Goal: Information Seeking & Learning: Find specific fact

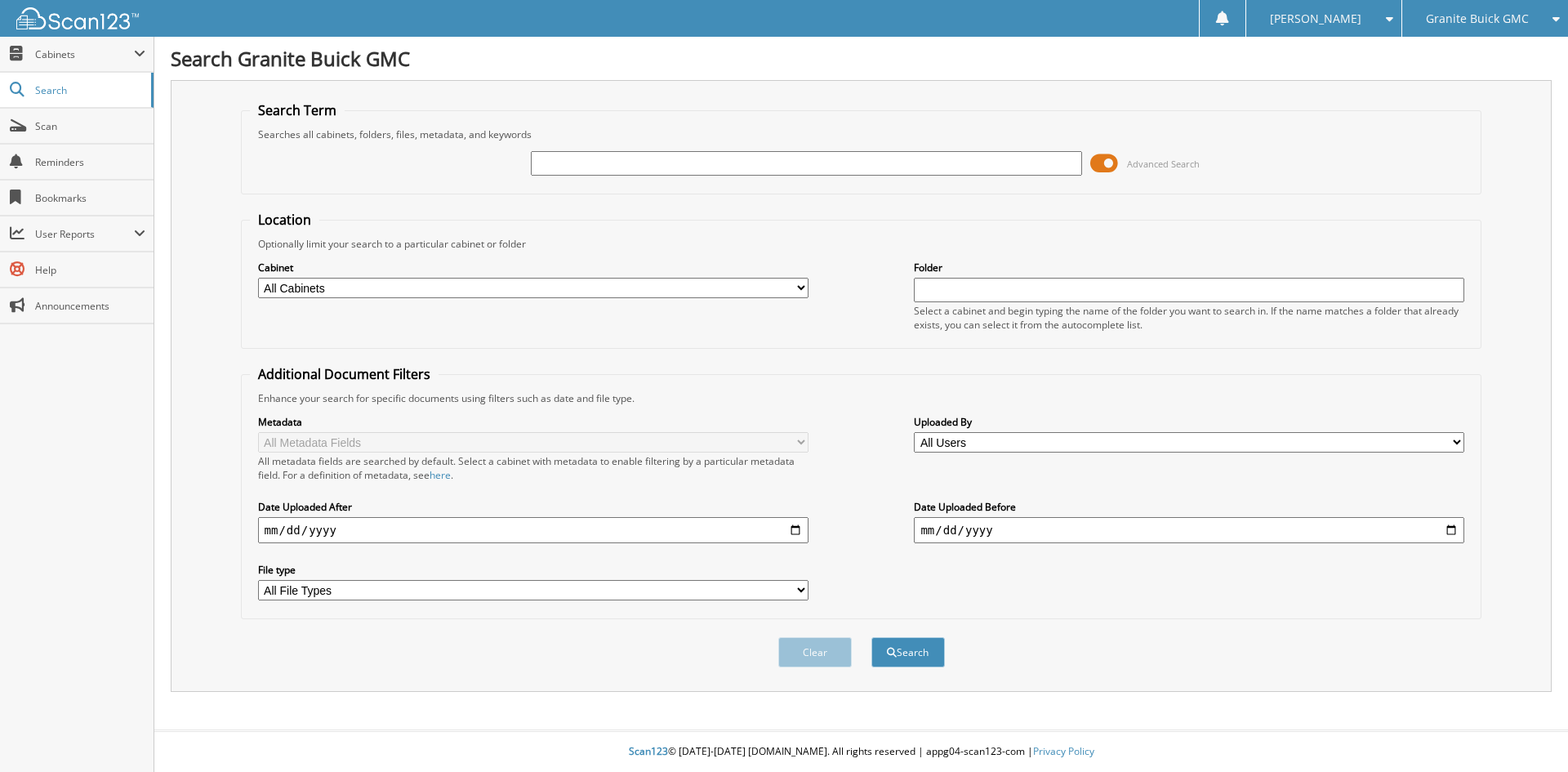
click at [594, 160] on input "text" at bounding box center [806, 164] width 551 height 25
type input "GA6031"
click at [871, 637] on button "Search" at bounding box center [907, 652] width 73 height 30
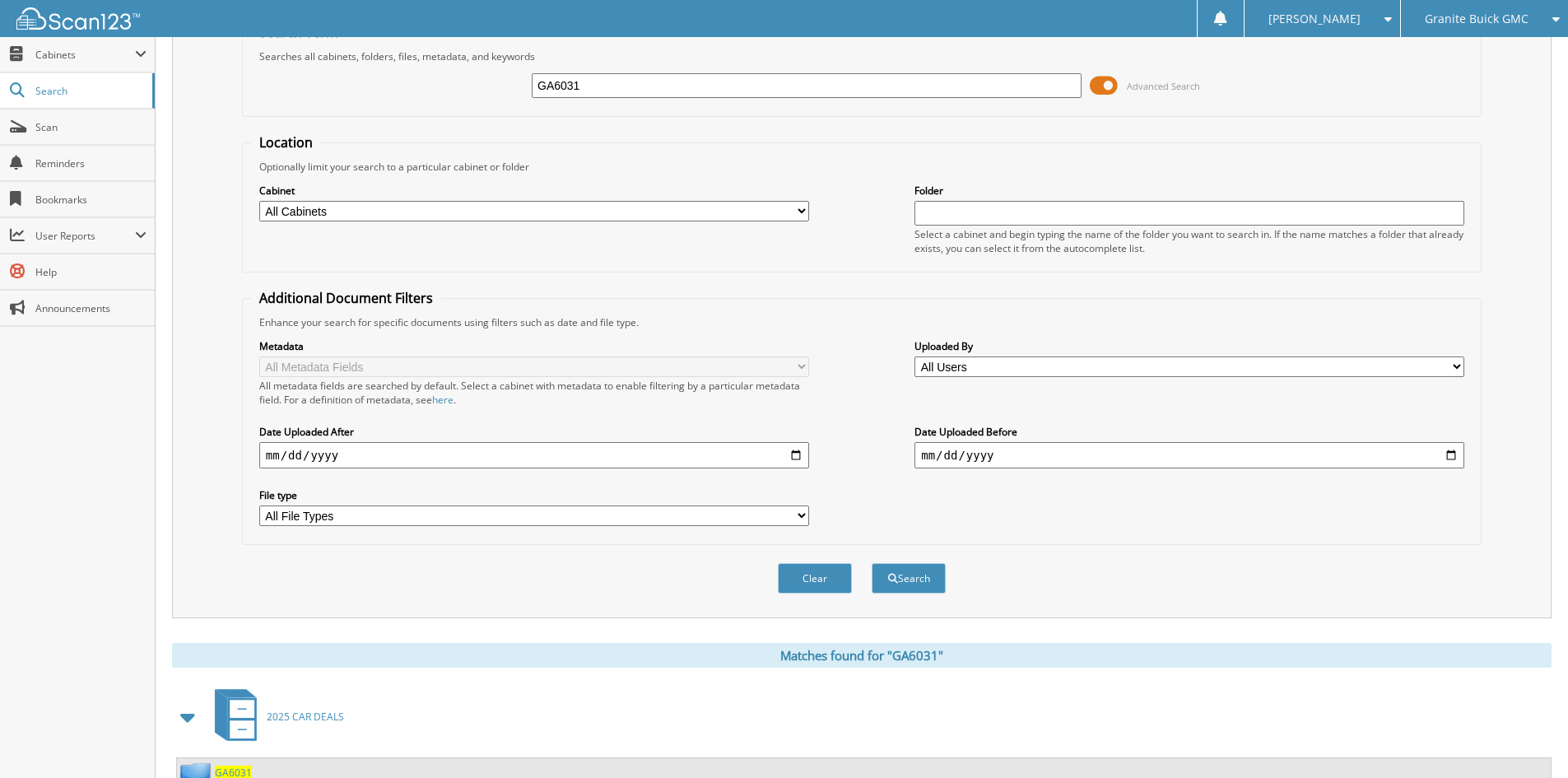
scroll to position [142, 0]
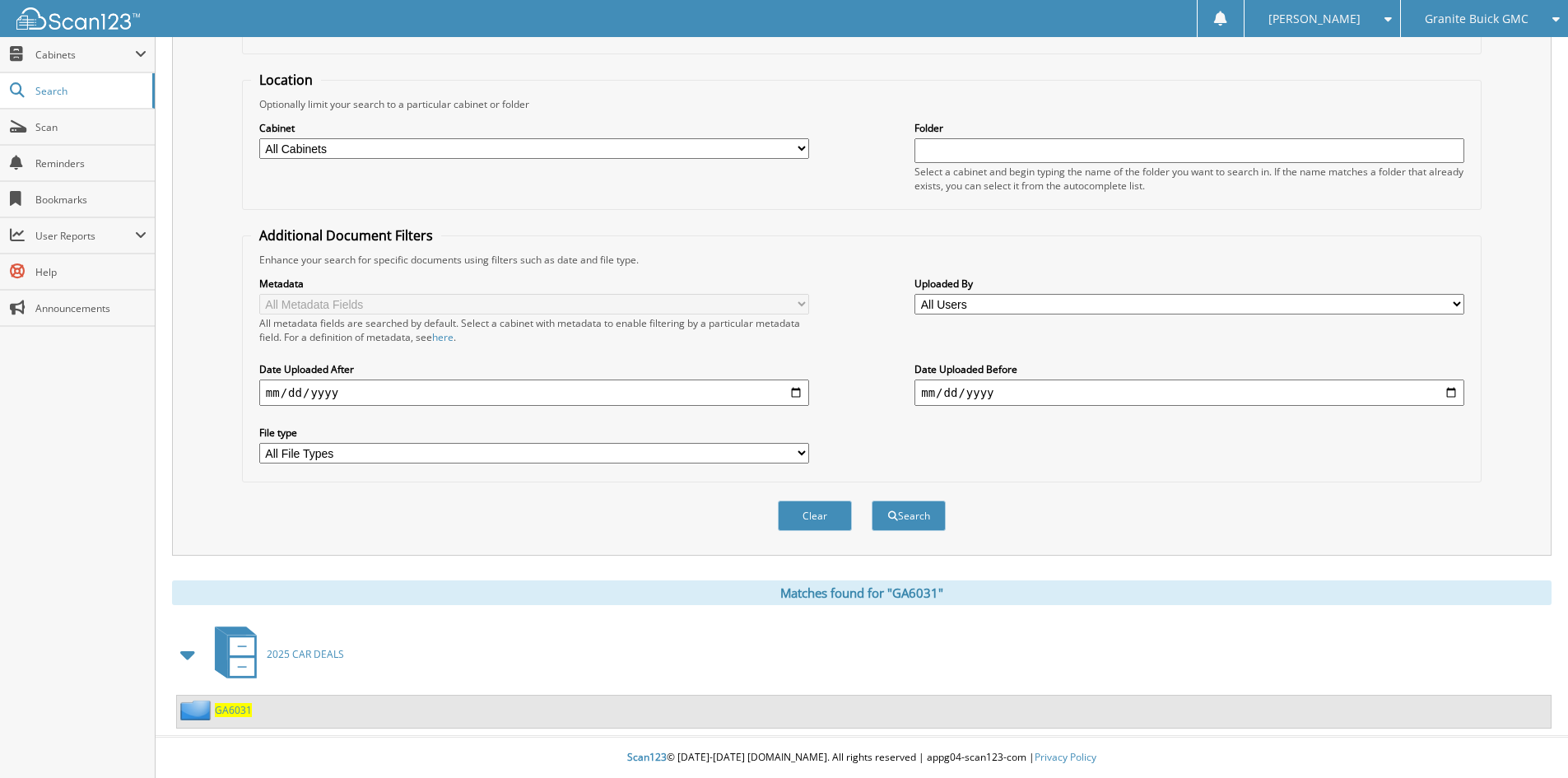
click at [241, 709] on span "GA6031" at bounding box center [234, 711] width 37 height 14
